Goal: Transaction & Acquisition: Download file/media

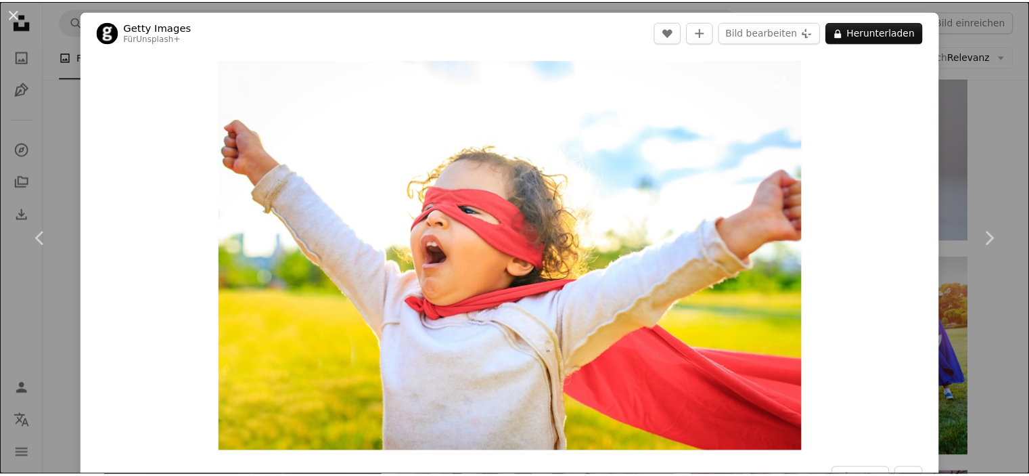
scroll to position [4803, 0]
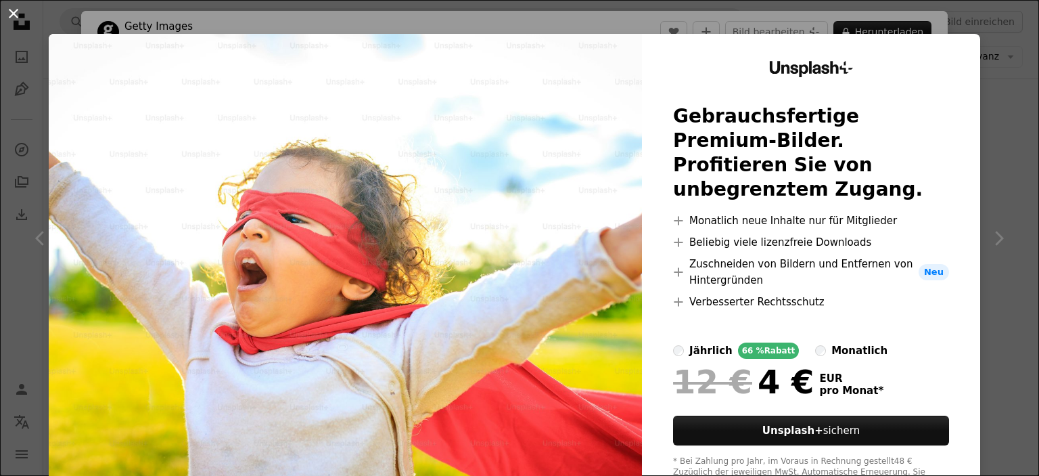
click at [14, 10] on button "An X shape" at bounding box center [13, 13] width 16 height 16
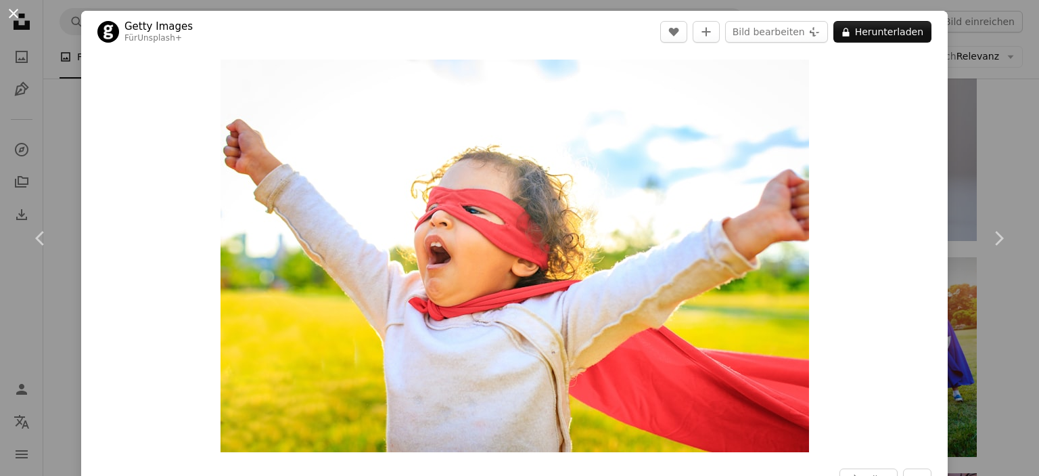
click at [16, 16] on button "An X shape" at bounding box center [13, 13] width 16 height 16
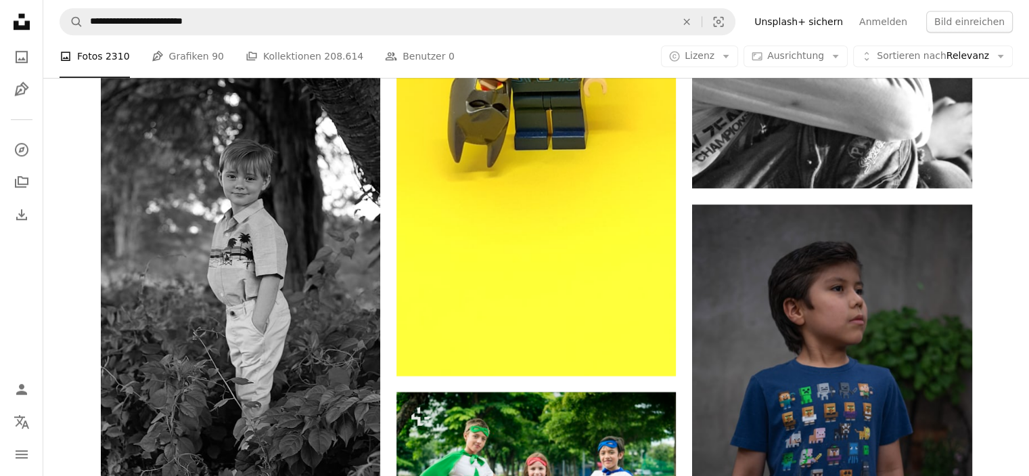
scroll to position [6630, 0]
